Goal: Task Accomplishment & Management: Complete application form

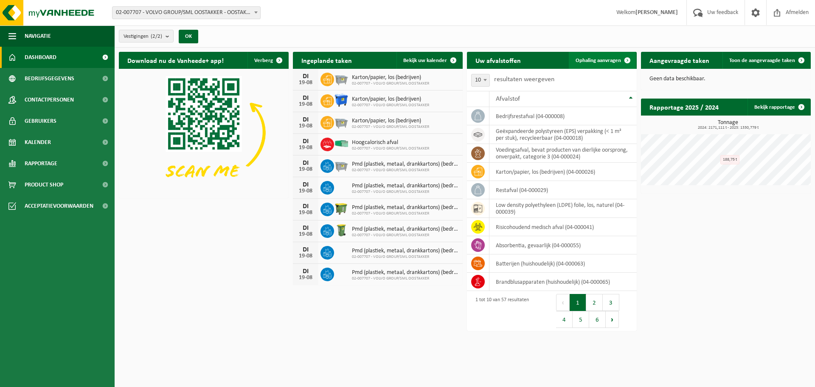
click at [611, 59] on span "Ophaling aanvragen" at bounding box center [598, 61] width 45 height 6
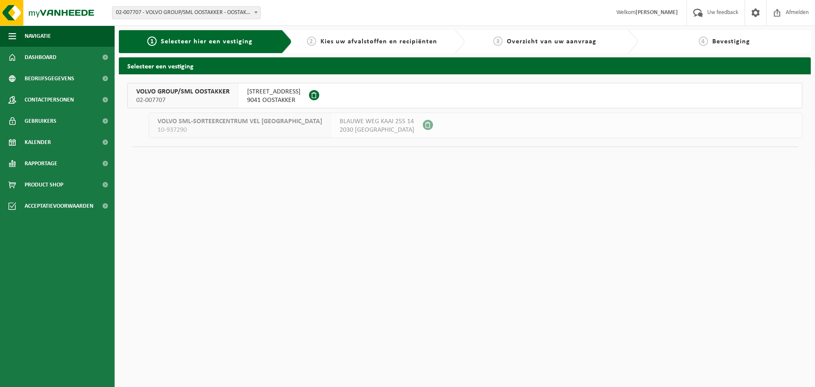
click at [234, 95] on div "VOLVO GROUP/SML OOSTAKKER 02-007707" at bounding box center [183, 95] width 111 height 25
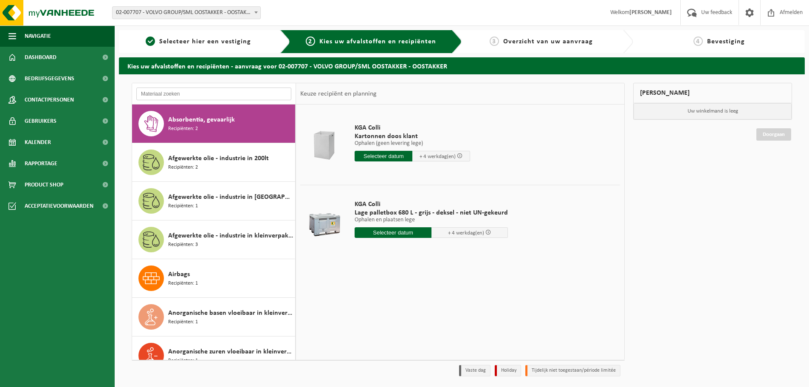
click at [200, 95] on input "text" at bounding box center [213, 93] width 155 height 13
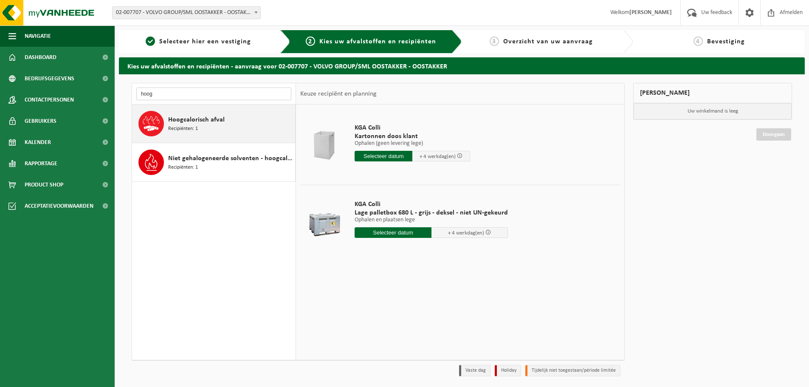
type input "hoog"
click at [220, 129] on div "Hoogcalorisch afval Recipiënten: 1" at bounding box center [230, 123] width 125 height 25
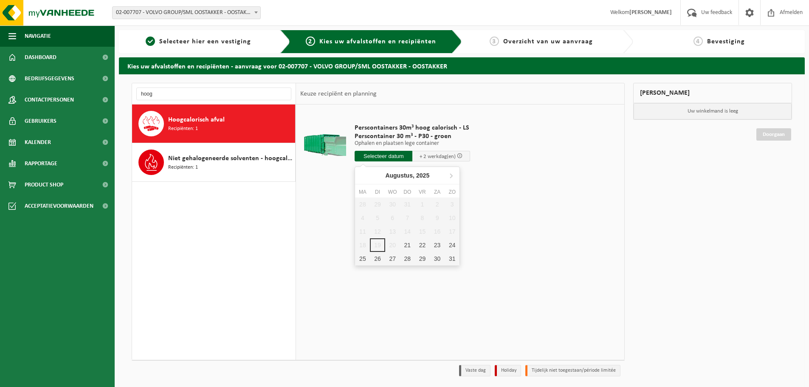
click at [394, 155] on input "text" at bounding box center [383, 156] width 58 height 11
click at [406, 245] on div "21" at bounding box center [407, 245] width 15 height 14
type input "Van 2025-08-21"
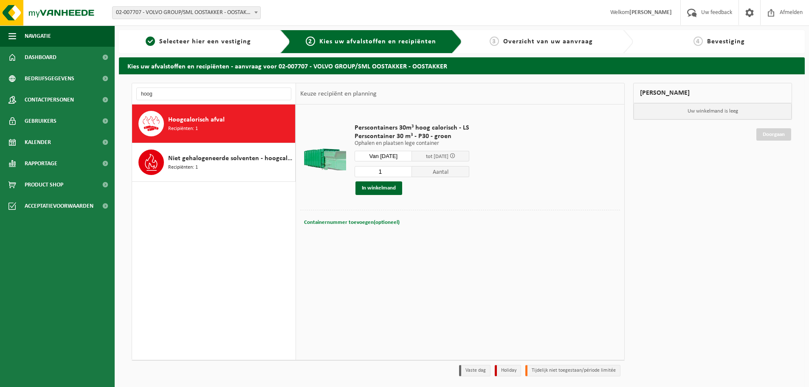
click at [366, 227] on button "Containernummer toevoegen(optioneel) Annuleren" at bounding box center [351, 223] width 97 height 12
click at [347, 250] on div "Perscontainers 30m³ hoog calorisch - LS Perscontainer 30 m³ - P30 - groen Ophal…" at bounding box center [460, 231] width 328 height 255
click at [312, 221] on span "Annuleren" at bounding box center [316, 222] width 25 height 6
click at [389, 187] on button "In winkelmand" at bounding box center [378, 188] width 47 height 14
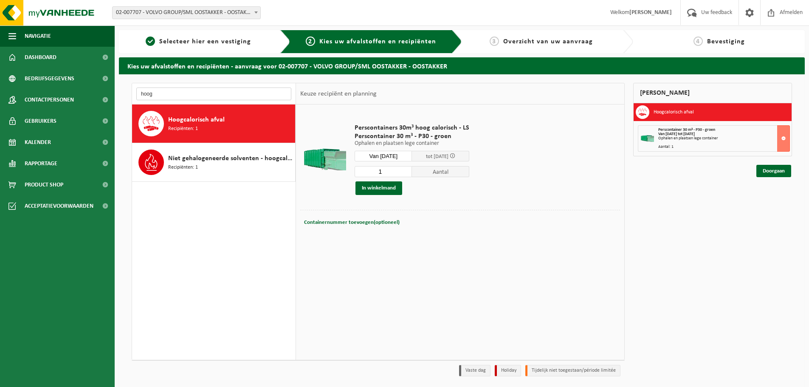
click at [201, 94] on input "hoog" at bounding box center [213, 93] width 155 height 13
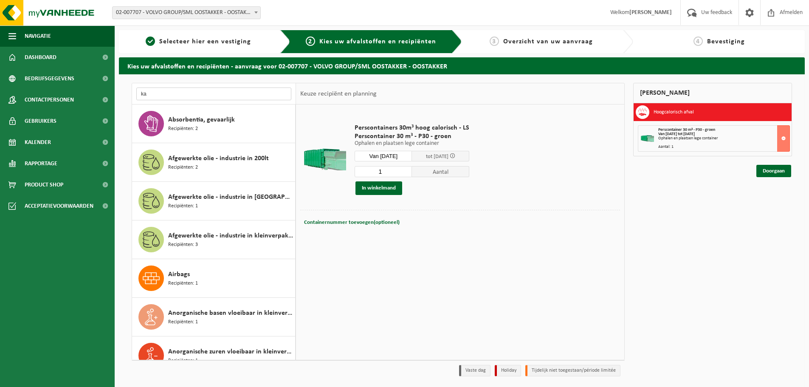
type input "k"
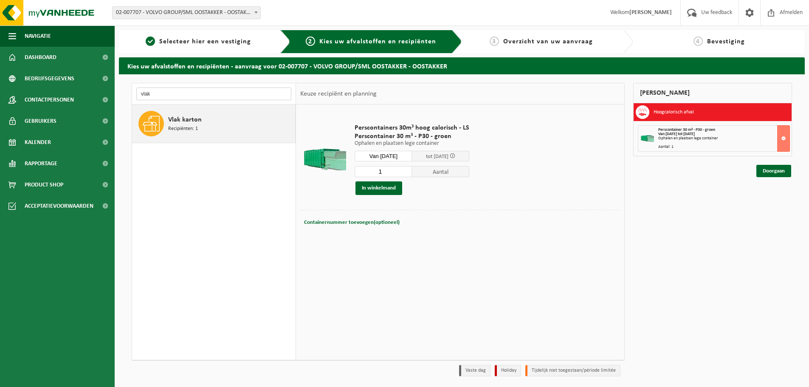
type input "vlak"
click at [178, 129] on span "Recipiënten: 1" at bounding box center [183, 129] width 30 height 8
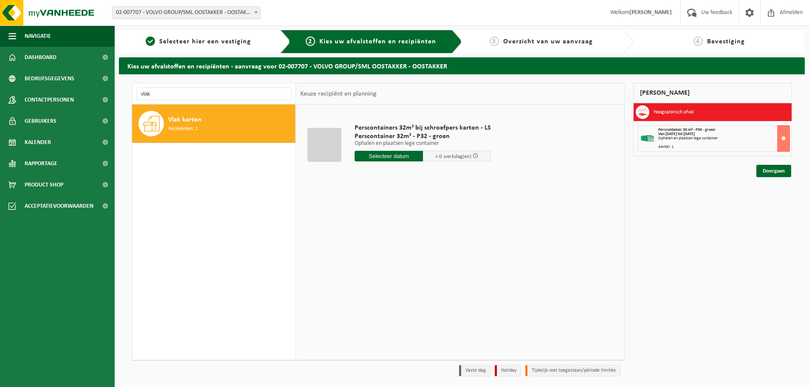
click at [375, 156] on input "text" at bounding box center [388, 156] width 68 height 11
click at [394, 244] on div "20" at bounding box center [392, 245] width 15 height 14
type input "Van 2025-08-20"
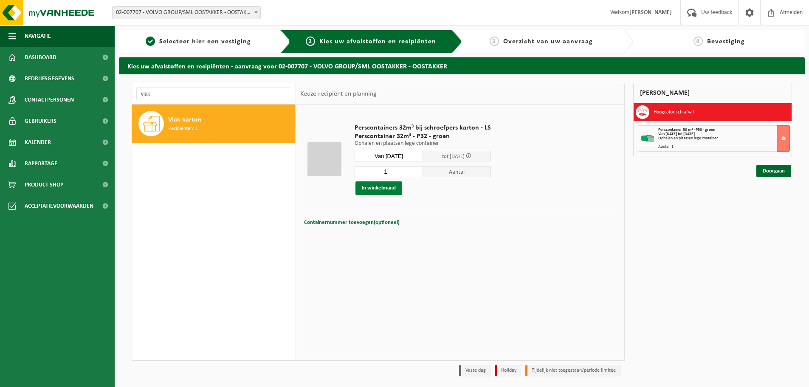
click at [380, 188] on button "In winkelmand" at bounding box center [378, 188] width 47 height 14
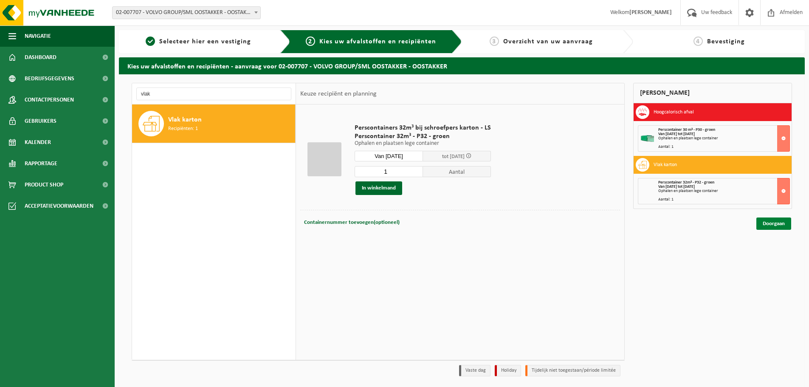
click at [768, 224] on link "Doorgaan" at bounding box center [773, 223] width 35 height 12
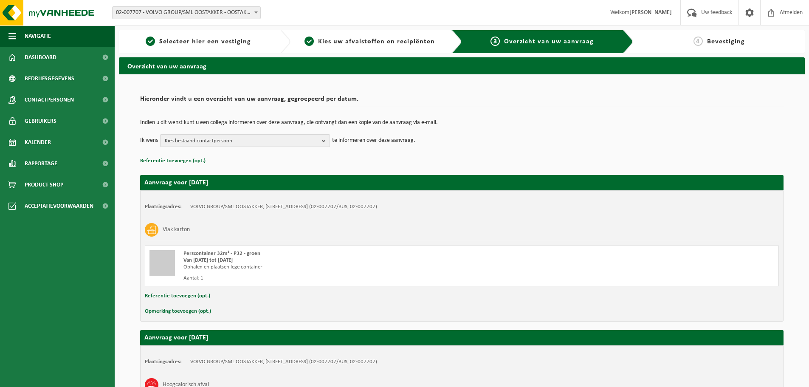
click at [287, 138] on span "Kies bestaand contactpersoon" at bounding box center [242, 141] width 154 height 13
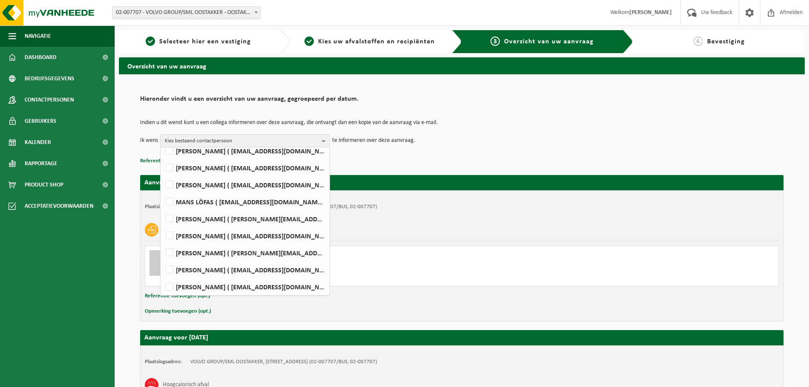
scroll to position [180, 0]
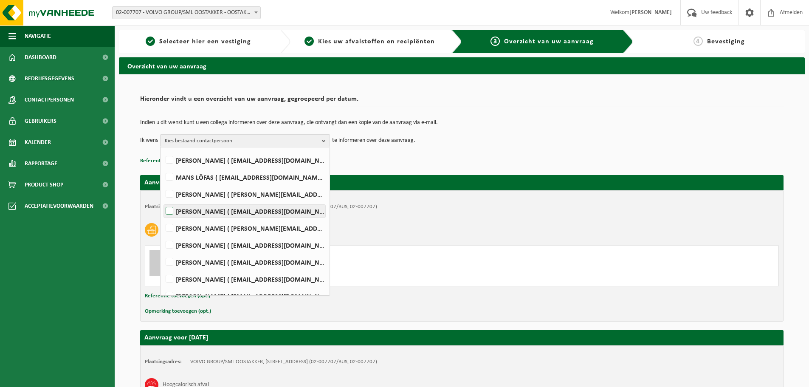
click at [226, 211] on label "Wout Muylaert ( wout.muylaert@volvo.com )" at bounding box center [244, 211] width 161 height 13
click at [163, 200] on input "Wout Muylaert ( wout.muylaert@volvo.com )" at bounding box center [162, 200] width 0 height 0
click at [226, 211] on label "Wout Muylaert ( wout.muylaert@volvo.com )" at bounding box center [244, 211] width 161 height 13
click at [163, 200] on input "Wout Muylaert ( wout.muylaert@volvo.com )" at bounding box center [162, 200] width 0 height 0
checkbox input "false"
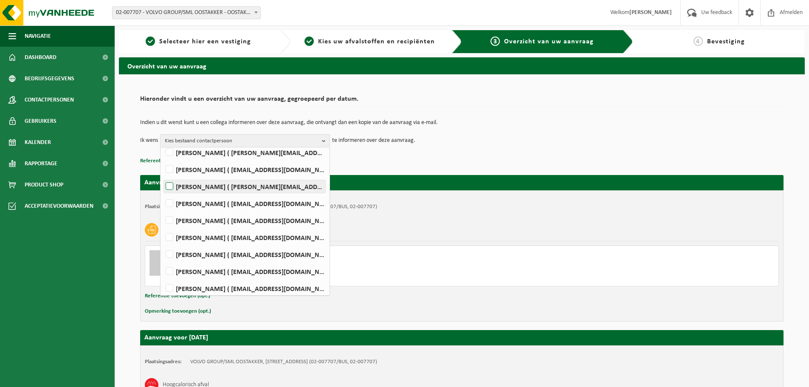
scroll to position [225, 0]
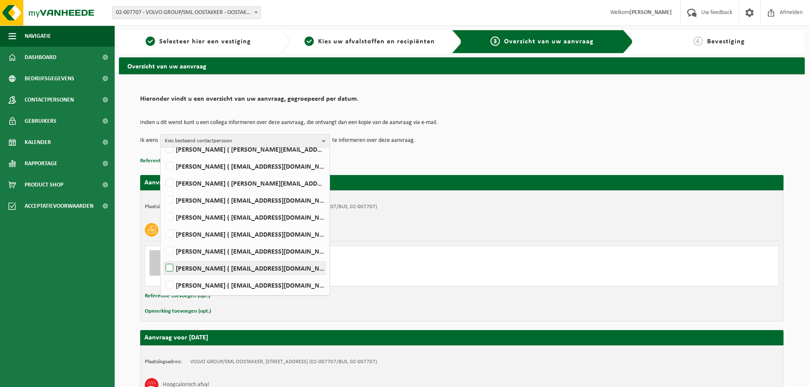
click at [225, 266] on label "LENNERT VERSTRAETE ( lennert.verstraete@volvo.com )" at bounding box center [244, 268] width 161 height 13
click at [163, 257] on input "LENNERT VERSTRAETE ( lennert.verstraete@volvo.com )" at bounding box center [162, 257] width 0 height 0
checkbox input "true"
click at [426, 172] on div "Aanvraag voor 2025-08-20 Plaatsingsadres: VOLVO GROUP/SML OOSTAKKER, 9041 OOSTA…" at bounding box center [461, 321] width 643 height 310
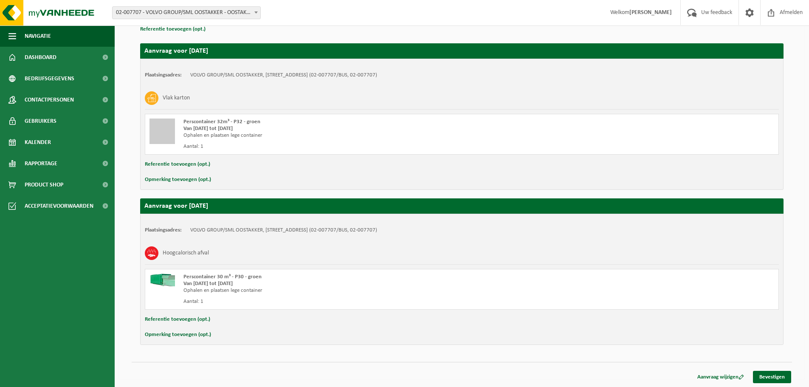
scroll to position [132, 0]
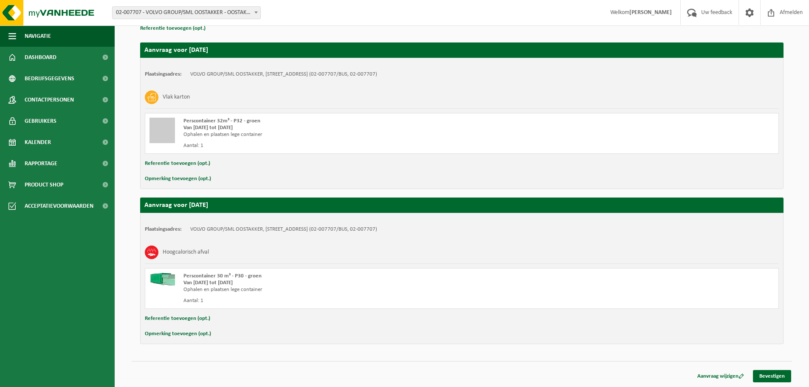
click at [190, 335] on button "Opmerking toevoegen (opt.)" at bounding box center [178, 333] width 66 height 11
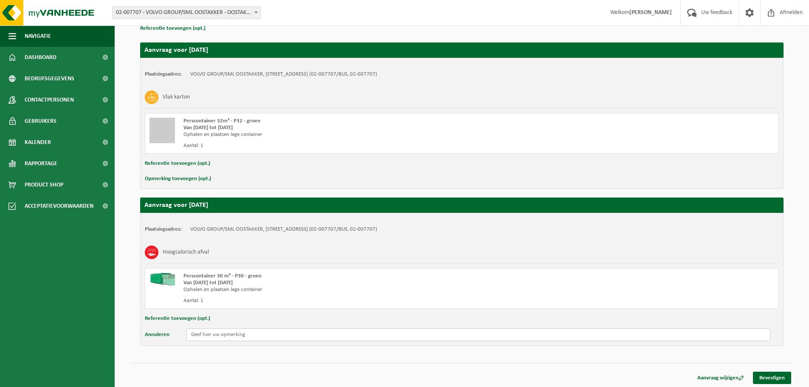
click at [218, 335] on input "text" at bounding box center [478, 334] width 584 height 13
type input "De perscontainer is gevuld met karton! Willem is op de hoogte hiervan"
click at [183, 179] on button "Opmerking toevoegen (opt.)" at bounding box center [178, 178] width 66 height 11
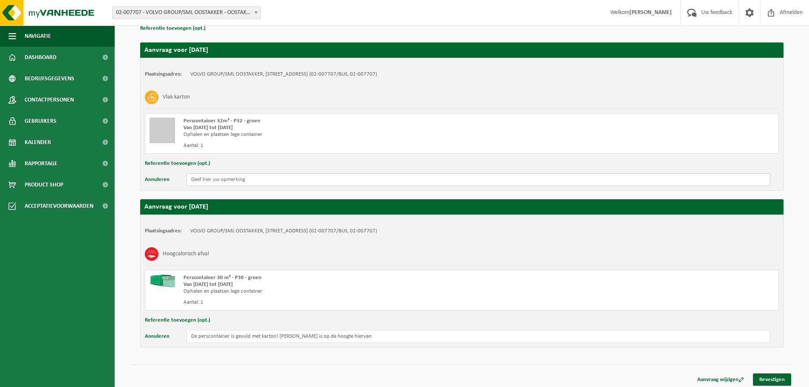
click at [213, 177] on input "text" at bounding box center [478, 179] width 584 height 13
type input "D"
click at [784, 377] on link "Bevestigen" at bounding box center [772, 379] width 38 height 12
